Goal: Task Accomplishment & Management: Use online tool/utility

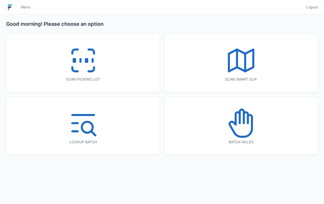
click at [94, 61] on icon at bounding box center [83, 60] width 33 height 33
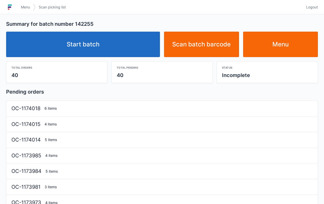
click at [92, 42] on link "Start batch" at bounding box center [83, 44] width 154 height 25
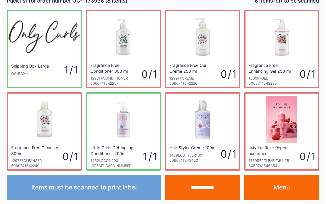
scroll to position [9, 0]
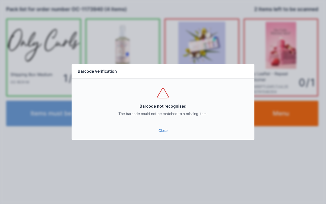
click at [160, 132] on link "Close" at bounding box center [163, 130] width 175 height 9
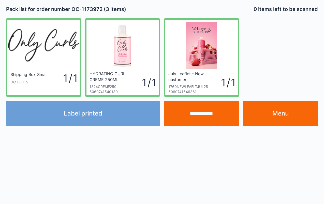
click at [236, 137] on div "**********" at bounding box center [162, 102] width 324 height 204
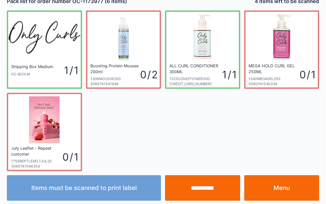
scroll to position [9, 0]
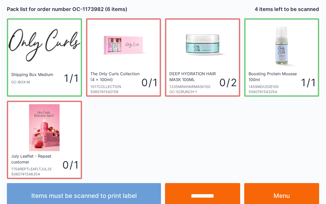
scroll to position [9, 0]
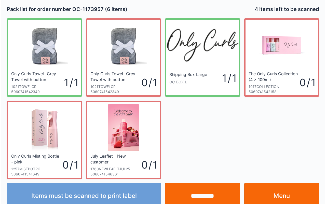
scroll to position [9, 0]
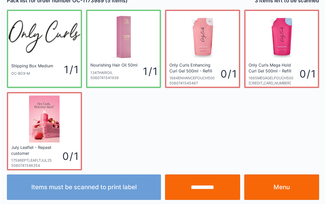
scroll to position [9, 0]
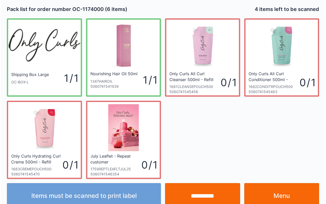
scroll to position [9, 0]
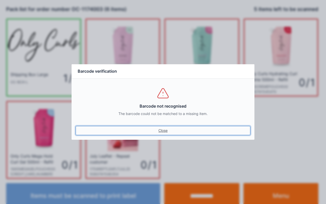
click at [155, 126] on link "Close" at bounding box center [163, 130] width 175 height 9
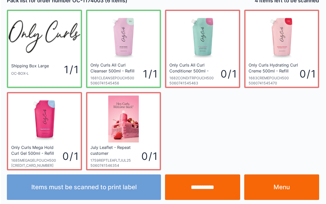
scroll to position [9, 0]
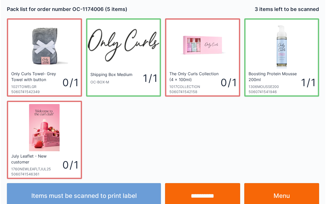
scroll to position [9, 0]
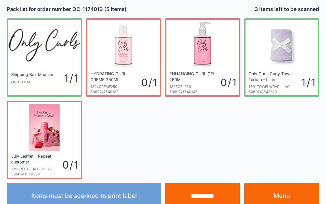
scroll to position [9, 0]
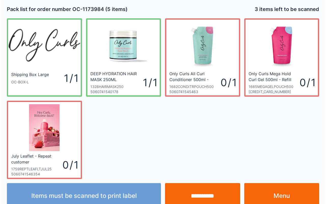
scroll to position [9, 0]
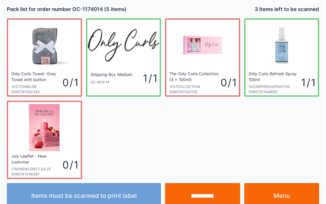
scroll to position [9, 0]
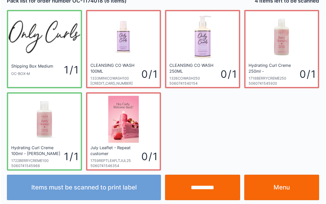
scroll to position [9, 0]
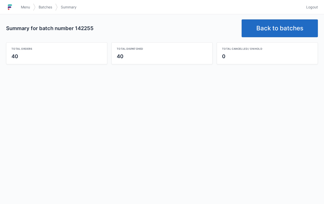
click at [289, 33] on link "Back to batches" at bounding box center [280, 28] width 76 height 18
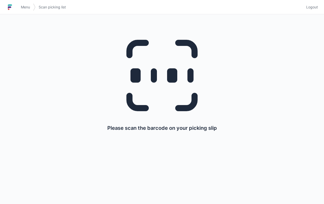
click at [24, 4] on link "Menu" at bounding box center [25, 7] width 15 height 9
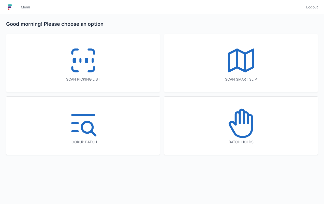
click at [239, 58] on icon at bounding box center [241, 60] width 33 height 33
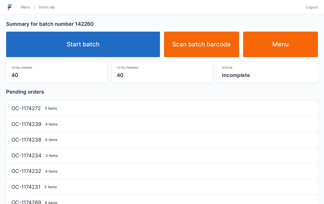
click at [96, 39] on link "Start batch" at bounding box center [83, 44] width 154 height 25
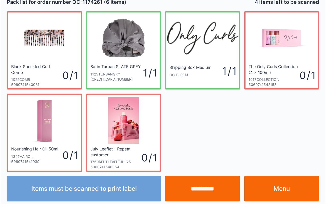
scroll to position [9, 0]
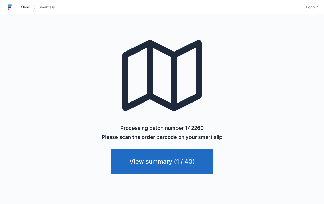
click at [24, 9] on span "Menu" at bounding box center [25, 7] width 9 height 5
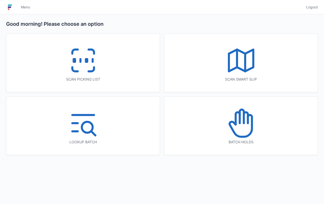
click at [84, 72] on icon at bounding box center [83, 60] width 33 height 33
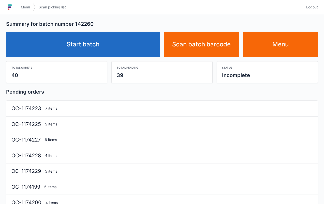
click at [101, 47] on link "Start batch" at bounding box center [83, 44] width 154 height 25
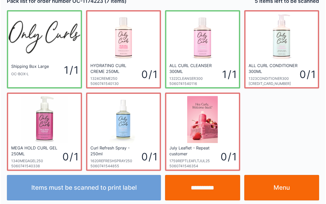
scroll to position [9, 0]
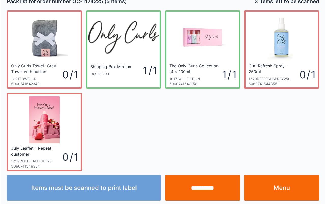
scroll to position [9, 0]
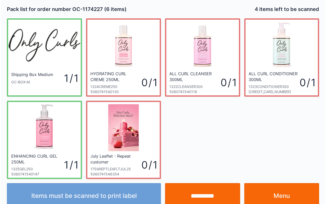
scroll to position [9, 0]
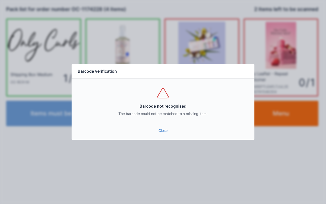
click at [169, 134] on link "Close" at bounding box center [163, 130] width 175 height 9
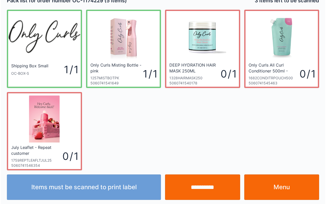
scroll to position [9, 0]
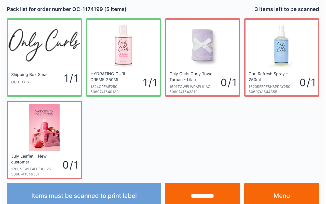
scroll to position [9, 0]
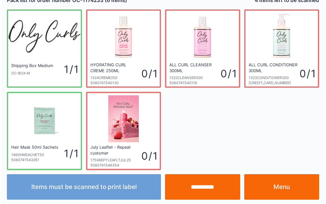
scroll to position [9, 0]
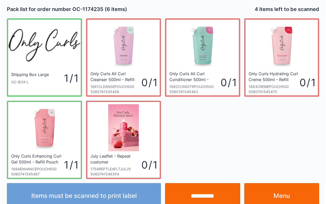
scroll to position [9, 0]
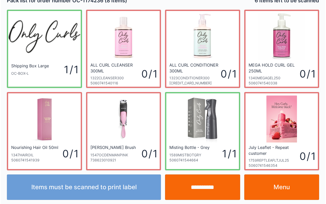
scroll to position [9, 0]
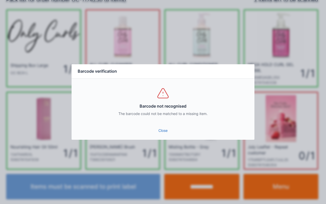
click at [162, 131] on link "Close" at bounding box center [163, 130] width 175 height 9
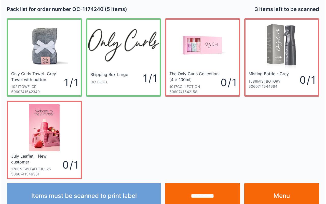
scroll to position [9, 0]
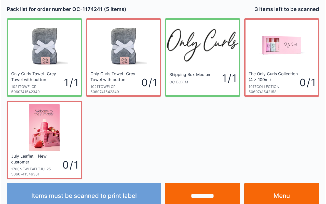
scroll to position [9, 0]
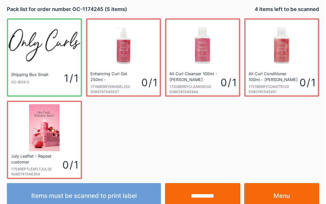
scroll to position [9, 0]
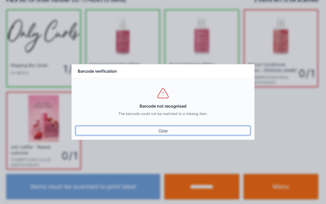
click at [161, 131] on link "Close" at bounding box center [163, 130] width 175 height 9
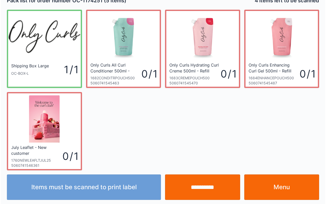
scroll to position [9, 0]
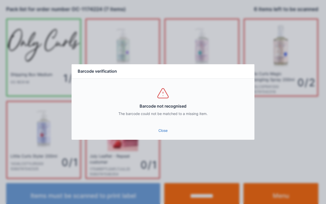
click at [166, 132] on link "Close" at bounding box center [163, 130] width 175 height 9
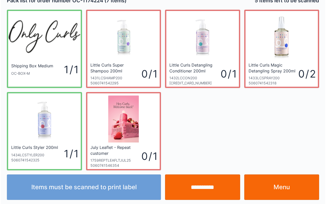
scroll to position [9, 0]
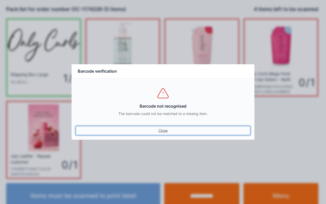
click at [156, 131] on link "Close" at bounding box center [163, 130] width 175 height 9
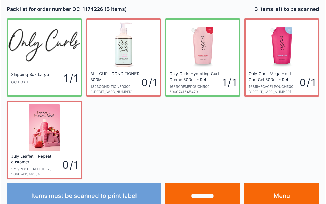
scroll to position [9, 0]
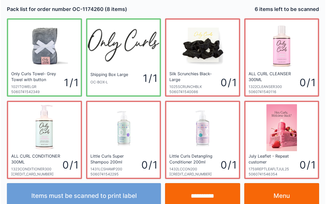
scroll to position [9, 0]
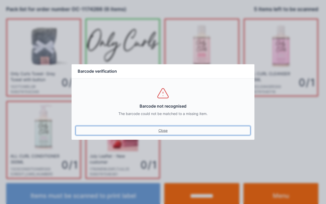
click at [158, 127] on link "Close" at bounding box center [163, 130] width 175 height 9
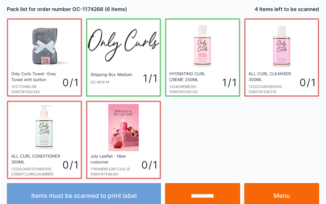
scroll to position [9, 0]
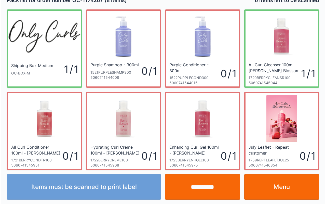
scroll to position [9, 0]
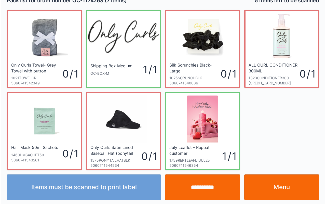
scroll to position [9, 0]
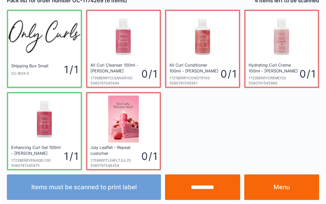
scroll to position [9, 0]
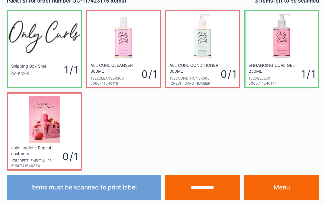
scroll to position [9, 0]
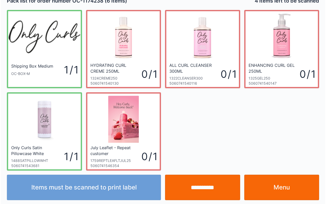
scroll to position [9, 0]
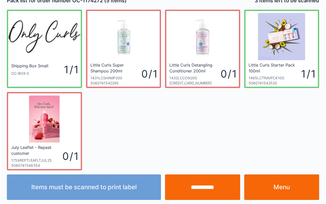
scroll to position [9, 0]
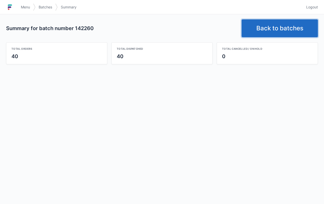
click at [270, 26] on link "Back to batches" at bounding box center [280, 28] width 76 height 18
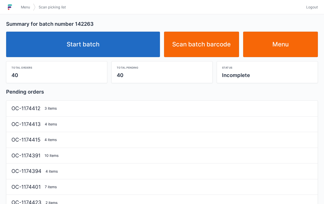
click at [77, 43] on link "Start batch" at bounding box center [83, 44] width 154 height 25
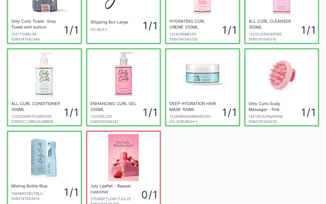
scroll to position [91, 0]
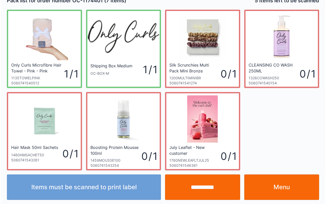
scroll to position [9, 0]
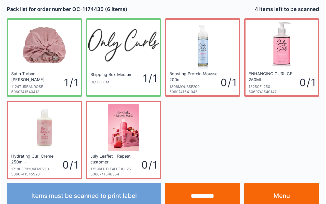
scroll to position [9, 0]
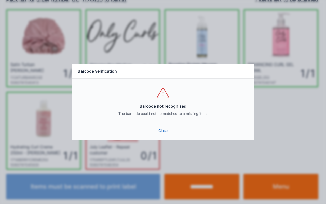
click at [161, 132] on link "Close" at bounding box center [163, 130] width 175 height 9
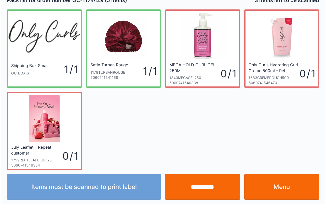
scroll to position [9, 0]
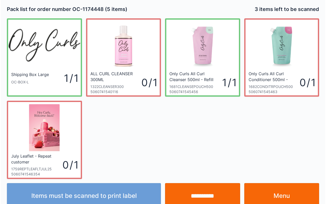
scroll to position [9, 0]
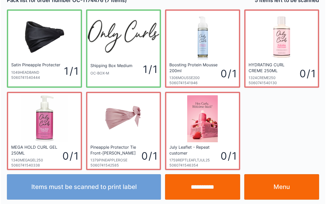
scroll to position [9, 0]
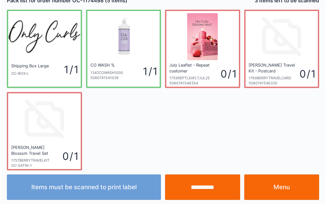
scroll to position [9, 0]
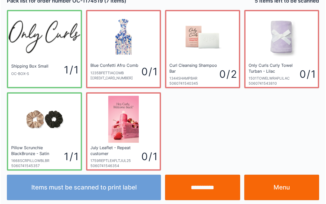
scroll to position [9, 0]
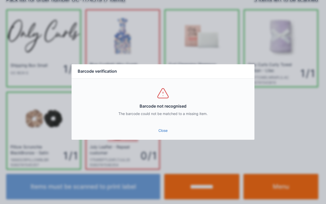
click at [175, 126] on link "Close" at bounding box center [163, 130] width 175 height 9
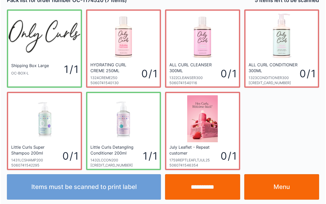
scroll to position [9, 0]
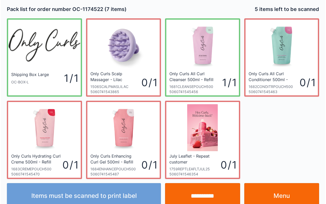
scroll to position [9, 0]
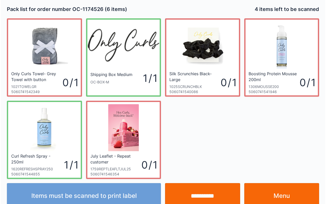
scroll to position [9, 0]
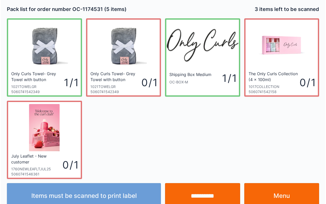
scroll to position [9, 0]
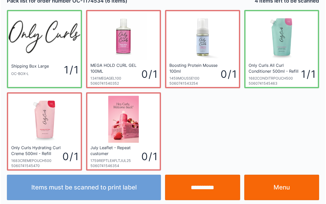
scroll to position [9, 0]
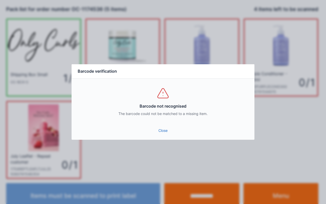
click at [160, 134] on link "Close" at bounding box center [163, 130] width 175 height 9
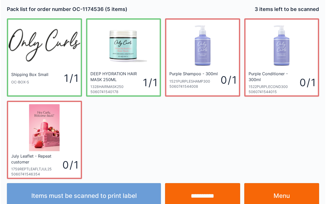
scroll to position [9, 0]
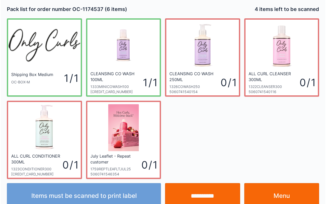
scroll to position [9, 0]
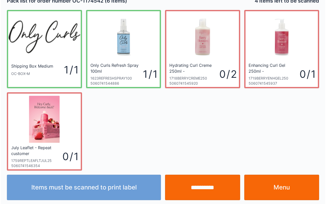
scroll to position [9, 0]
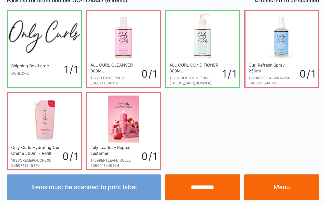
scroll to position [9, 0]
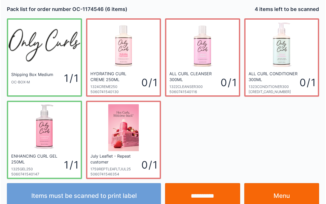
scroll to position [9, 0]
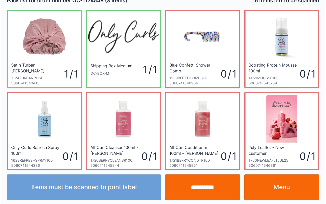
scroll to position [9, 0]
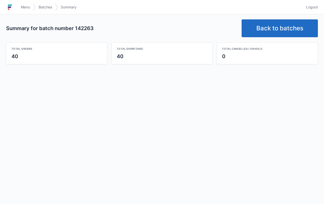
click at [289, 24] on link "Back to batches" at bounding box center [280, 28] width 76 height 18
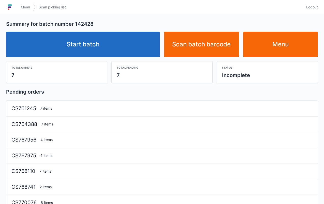
click at [84, 44] on link "Start batch" at bounding box center [83, 44] width 154 height 25
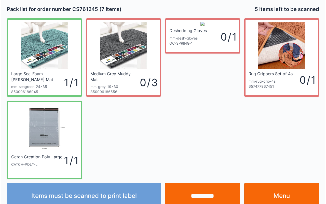
scroll to position [9, 0]
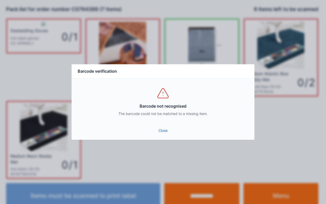
click at [167, 129] on link "Close" at bounding box center [163, 130] width 175 height 9
click at [153, 121] on div "Barcode not recognised The barcode could not be matched to a missing item." at bounding box center [163, 101] width 183 height 46
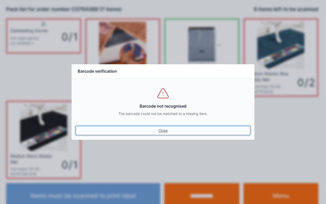
click at [148, 132] on link "Close" at bounding box center [163, 130] width 175 height 9
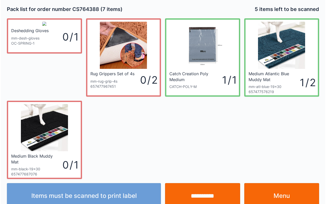
scroll to position [9, 0]
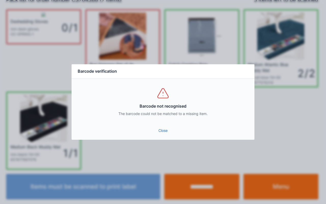
click at [160, 131] on link "Close" at bounding box center [163, 130] width 175 height 9
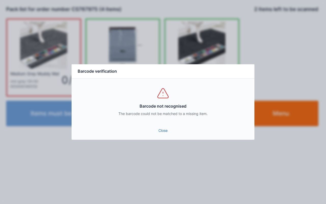
click at [155, 131] on link "Close" at bounding box center [163, 130] width 175 height 9
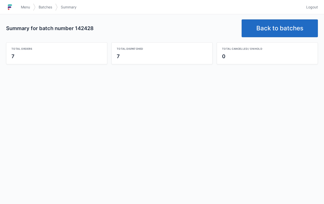
click at [269, 28] on link "Back to batches" at bounding box center [280, 28] width 76 height 18
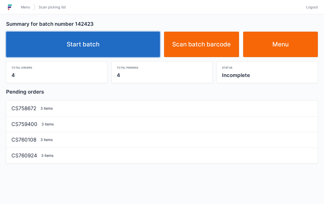
click at [91, 42] on link "Start batch" at bounding box center [83, 44] width 154 height 25
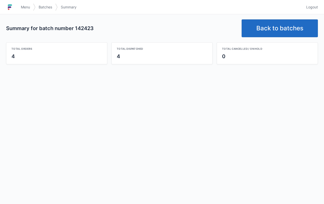
click at [284, 30] on link "Back to batches" at bounding box center [280, 28] width 76 height 18
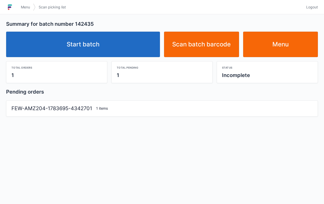
click at [92, 43] on link "Start batch" at bounding box center [83, 44] width 154 height 25
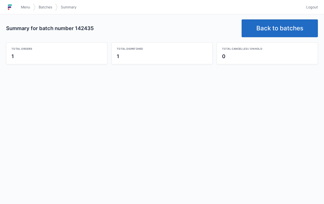
click at [277, 31] on link "Back to batches" at bounding box center [280, 28] width 76 height 18
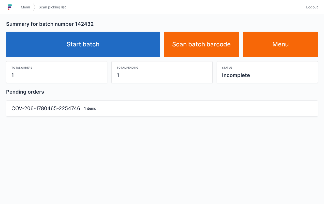
click at [89, 39] on link "Start batch" at bounding box center [83, 44] width 154 height 25
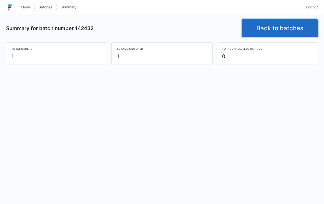
click at [286, 30] on link "Back to batches" at bounding box center [280, 28] width 76 height 18
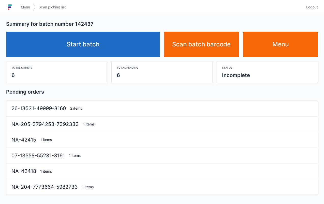
click at [78, 44] on link "Start batch" at bounding box center [83, 44] width 154 height 25
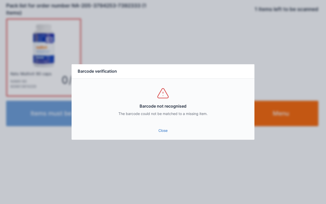
click at [148, 127] on link "Close" at bounding box center [163, 130] width 175 height 9
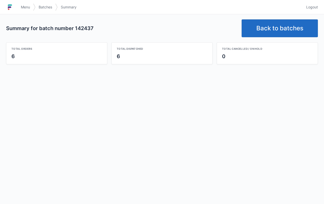
click at [288, 25] on link "Back to batches" at bounding box center [280, 28] width 76 height 18
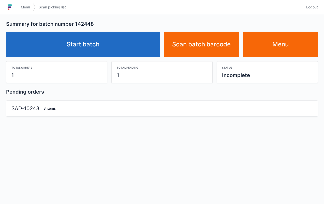
click at [80, 42] on link "Start batch" at bounding box center [83, 44] width 154 height 25
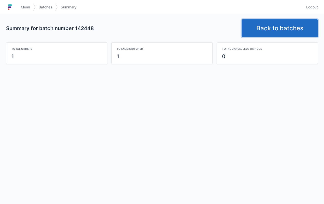
click at [280, 33] on link "Back to batches" at bounding box center [280, 28] width 76 height 18
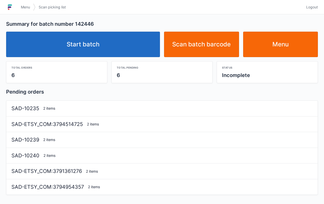
click at [78, 44] on link "Start batch" at bounding box center [83, 44] width 154 height 25
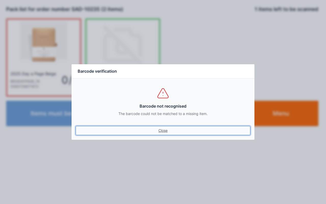
click at [165, 127] on link "Close" at bounding box center [163, 130] width 175 height 9
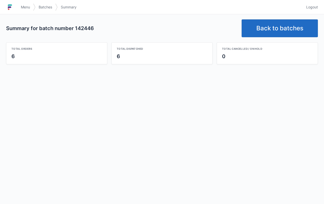
click at [300, 30] on link "Back to batches" at bounding box center [280, 28] width 76 height 18
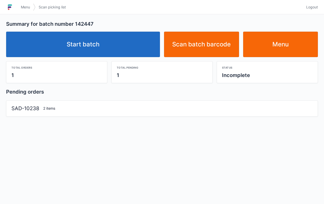
click at [90, 40] on link "Start batch" at bounding box center [83, 44] width 154 height 25
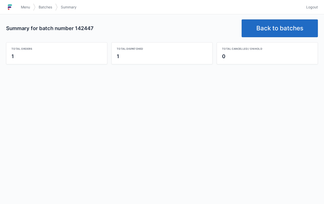
click at [282, 29] on link "Back to batches" at bounding box center [280, 28] width 76 height 18
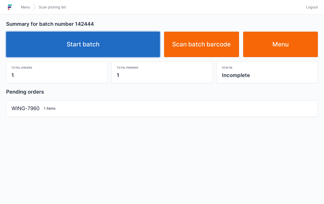
click at [94, 49] on link "Start batch" at bounding box center [83, 44] width 154 height 25
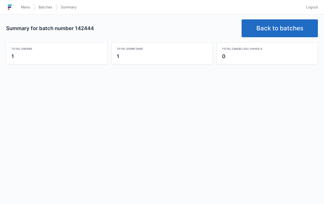
click at [275, 28] on link "Back to batches" at bounding box center [280, 28] width 76 height 18
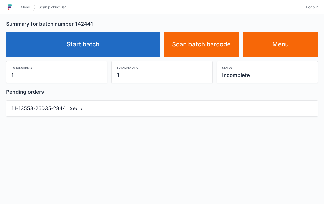
click at [95, 48] on link "Start batch" at bounding box center [83, 44] width 154 height 25
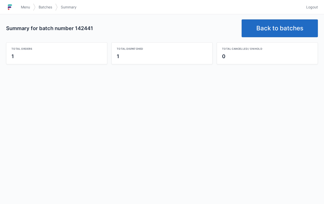
click at [283, 33] on link "Back to batches" at bounding box center [280, 28] width 76 height 18
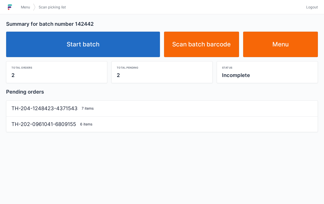
click at [77, 37] on link "Start batch" at bounding box center [83, 44] width 154 height 25
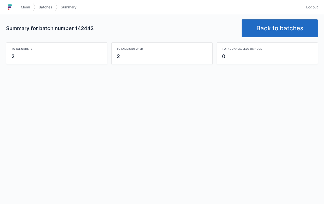
click at [288, 25] on link "Back to batches" at bounding box center [280, 28] width 76 height 18
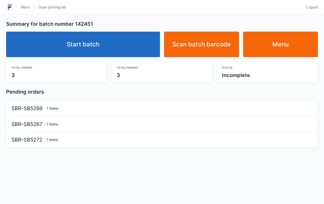
click at [89, 51] on link "Start batch" at bounding box center [83, 44] width 154 height 25
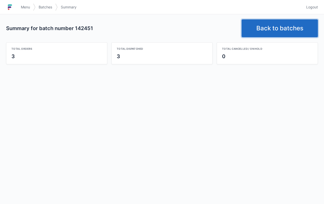
click at [287, 27] on link "Back to batches" at bounding box center [280, 28] width 76 height 18
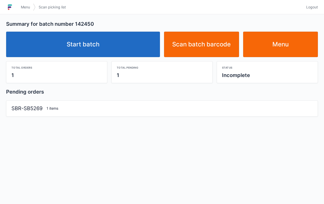
click at [88, 45] on link "Start batch" at bounding box center [83, 44] width 154 height 25
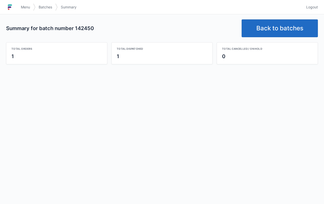
click at [279, 31] on link "Back to batches" at bounding box center [280, 28] width 76 height 18
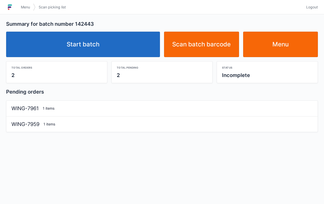
click at [97, 38] on link "Start batch" at bounding box center [83, 44] width 154 height 25
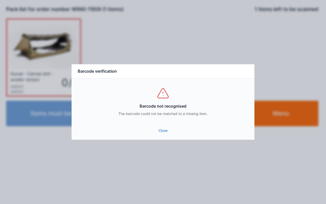
click at [172, 127] on link "Close" at bounding box center [163, 130] width 175 height 9
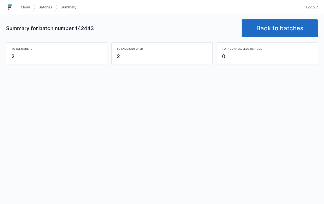
click at [291, 29] on link "Back to batches" at bounding box center [280, 28] width 76 height 18
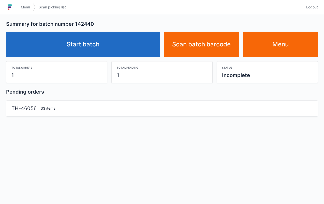
click at [91, 43] on link "Start batch" at bounding box center [83, 44] width 154 height 25
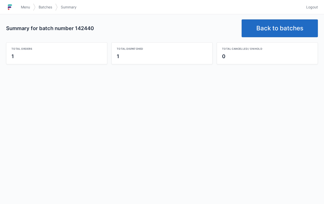
click at [272, 21] on link "Back to batches" at bounding box center [280, 28] width 76 height 18
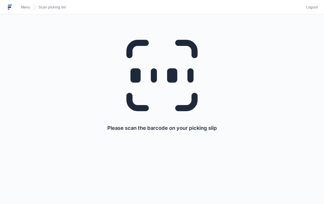
click at [271, 30] on div "Please scan the barcode on your picking slip" at bounding box center [162, 79] width 300 height 131
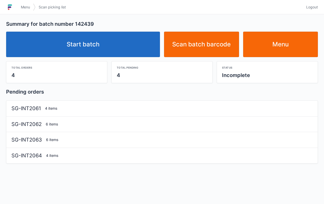
click at [94, 45] on link "Start batch" at bounding box center [83, 44] width 154 height 25
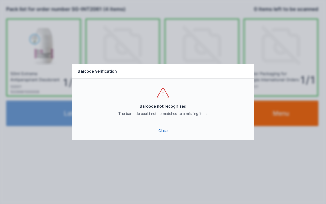
click at [171, 129] on link "Close" at bounding box center [163, 130] width 175 height 9
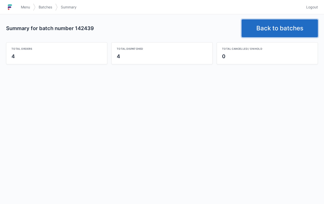
click at [295, 29] on link "Back to batches" at bounding box center [280, 28] width 76 height 18
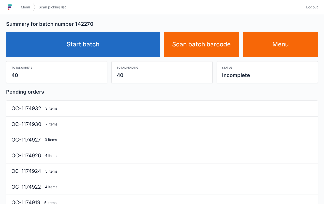
click at [92, 48] on link "Start batch" at bounding box center [83, 44] width 154 height 25
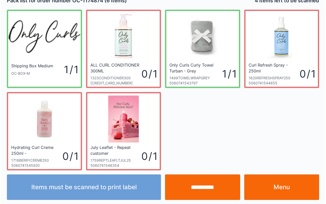
scroll to position [9, 0]
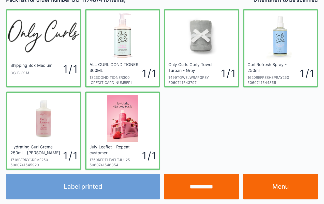
click at [207, 187] on input "**********" at bounding box center [201, 186] width 75 height 25
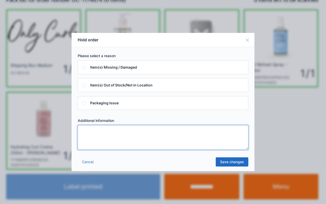
click at [162, 141] on textarea at bounding box center [163, 137] width 171 height 24
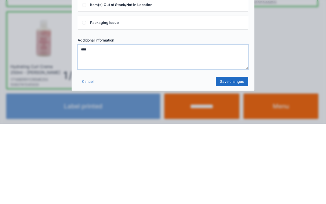
type textarea "****"
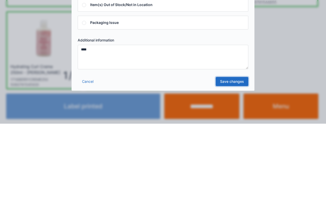
click at [229, 160] on link "Save changes" at bounding box center [232, 161] width 33 height 9
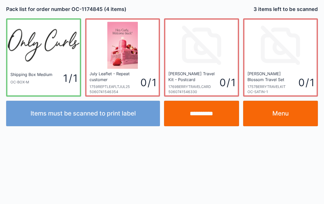
click at [288, 112] on link "Menu" at bounding box center [280, 113] width 75 height 25
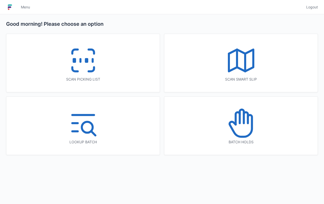
click at [242, 127] on icon at bounding box center [241, 123] width 33 height 33
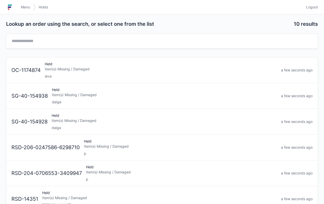
click at [79, 69] on div "Item(s) Missing / Damaged" at bounding box center [161, 68] width 233 height 5
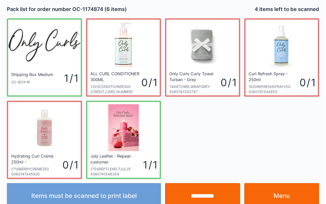
scroll to position [9, 0]
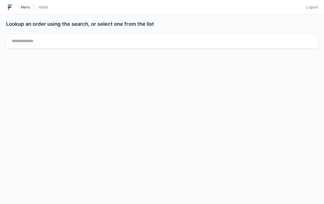
click at [29, 3] on link "Menu" at bounding box center [25, 7] width 15 height 9
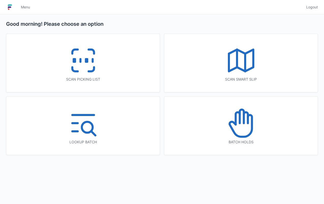
click at [74, 57] on icon at bounding box center [83, 60] width 33 height 33
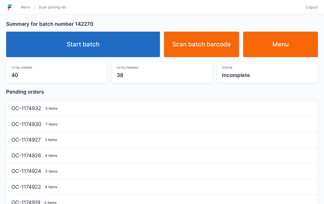
click at [74, 39] on link "Start batch" at bounding box center [83, 44] width 154 height 25
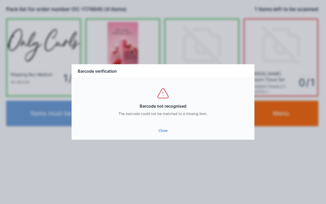
click at [161, 126] on link "Close" at bounding box center [163, 130] width 175 height 9
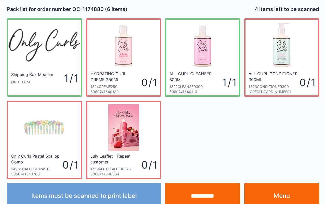
scroll to position [9, 0]
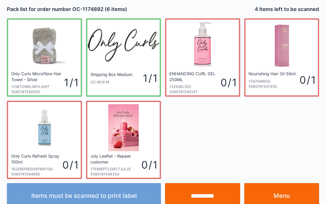
scroll to position [9, 0]
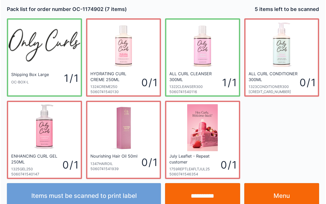
scroll to position [9, 0]
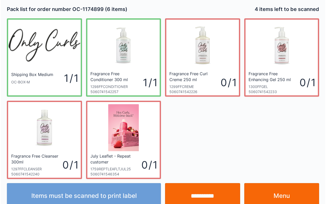
scroll to position [9, 0]
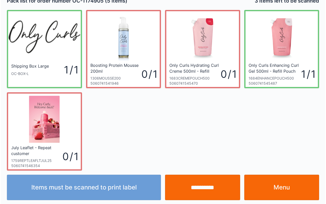
scroll to position [9, 0]
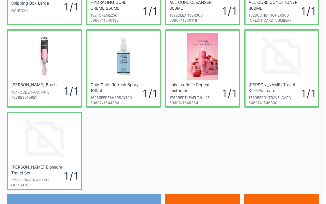
scroll to position [81, 0]
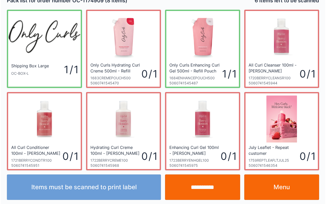
scroll to position [9, 0]
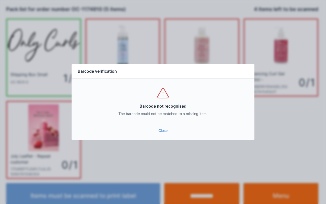
click at [154, 128] on link "Close" at bounding box center [163, 130] width 175 height 9
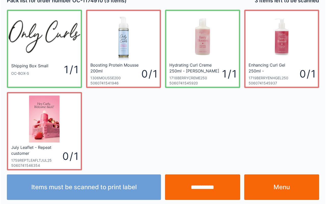
scroll to position [9, 0]
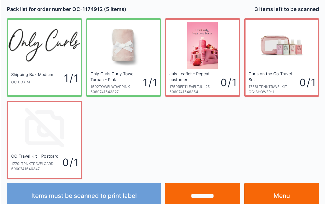
scroll to position [9, 0]
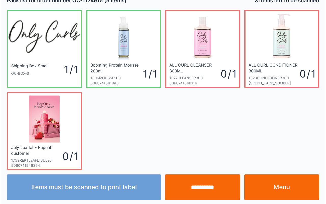
scroll to position [9, 0]
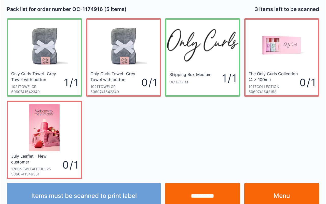
scroll to position [9, 0]
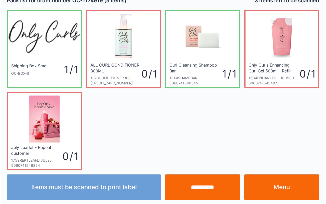
scroll to position [9, 0]
